Goal: Information Seeking & Learning: Learn about a topic

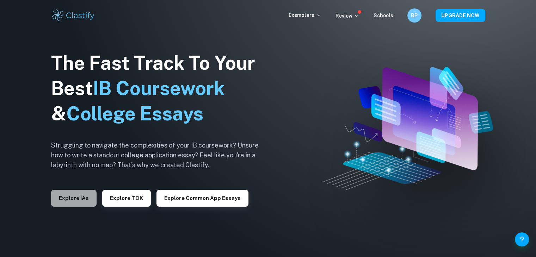
click at [80, 196] on button "Explore IAs" at bounding box center [73, 198] width 45 height 17
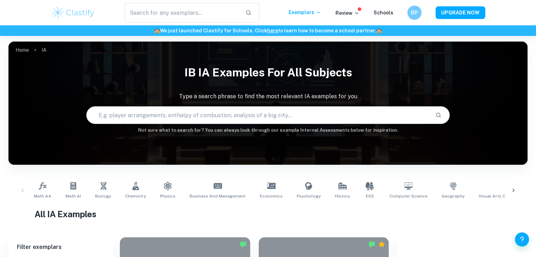
click at [154, 114] on input "text" at bounding box center [258, 115] width 343 height 20
type input "p"
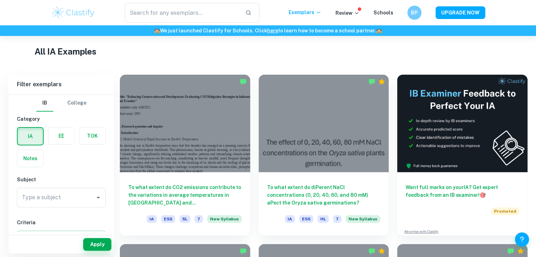
scroll to position [163, 0]
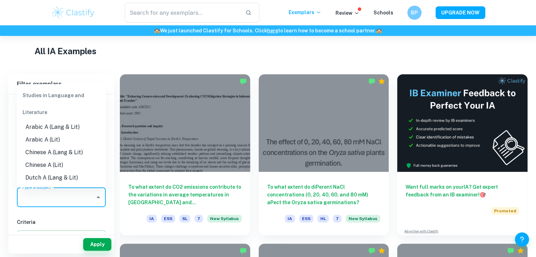
click at [58, 191] on input "Type a subject" at bounding box center [56, 197] width 72 height 13
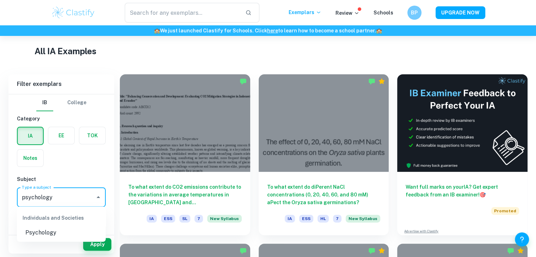
click at [71, 229] on li "Psychology" at bounding box center [61, 233] width 89 height 13
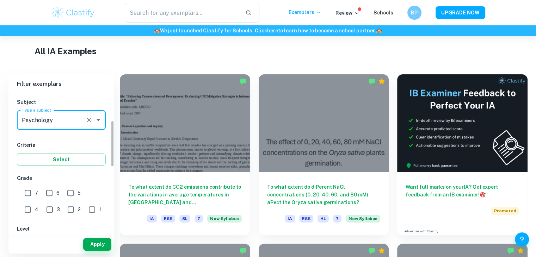
scroll to position [78, 0]
type input "Psychology"
click at [30, 193] on input "7" at bounding box center [28, 193] width 14 height 14
checkbox input "true"
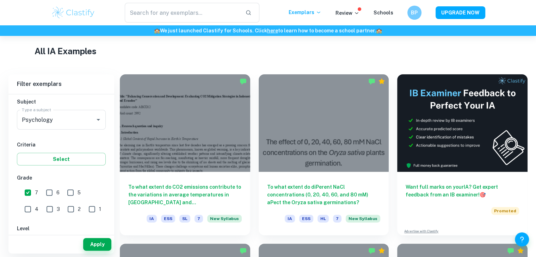
click at [51, 193] on input "6" at bounding box center [49, 193] width 14 height 14
checkbox input "true"
click at [94, 239] on button "Apply" at bounding box center [97, 244] width 28 height 13
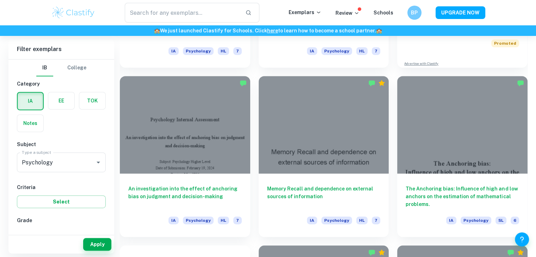
scroll to position [333, 0]
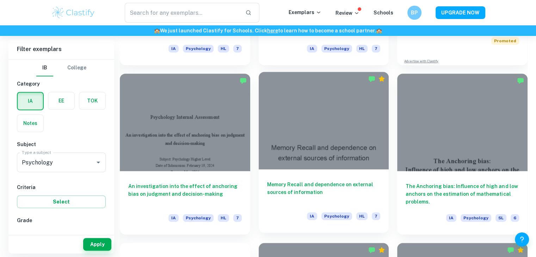
click at [291, 132] on div at bounding box center [324, 121] width 130 height 98
click at [295, 132] on div at bounding box center [324, 121] width 130 height 98
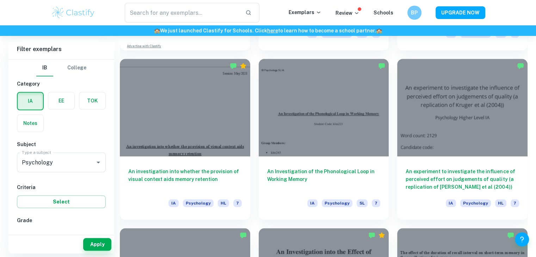
scroll to position [688, 0]
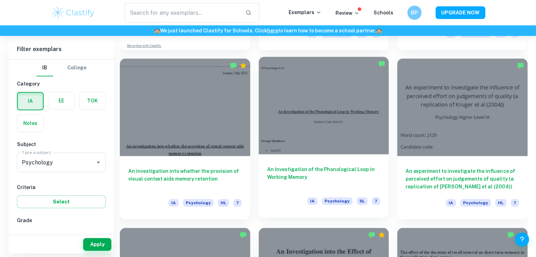
click at [358, 152] on div at bounding box center [324, 106] width 130 height 98
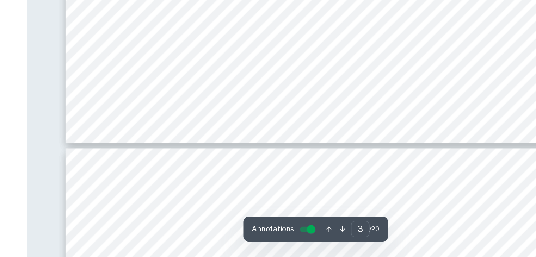
scroll to position [1233, 0]
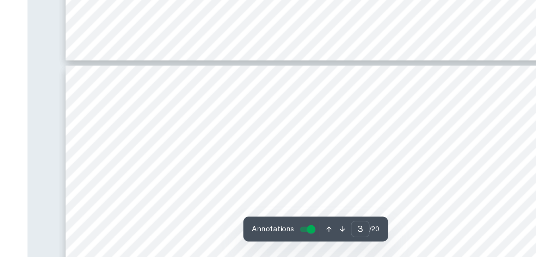
type input "4"
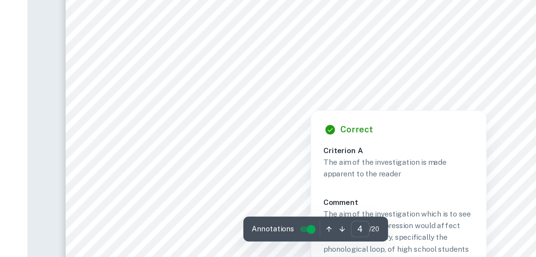
scroll to position [1534, 0]
